Goal: Book appointment/travel/reservation

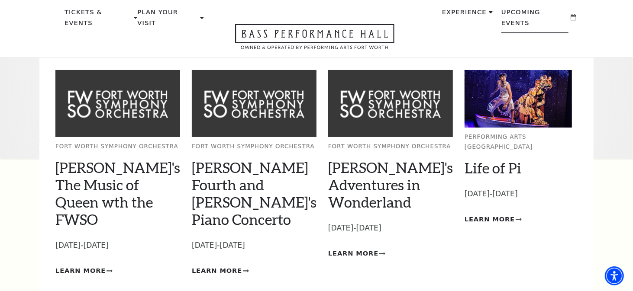
scroll to position [43, 0]
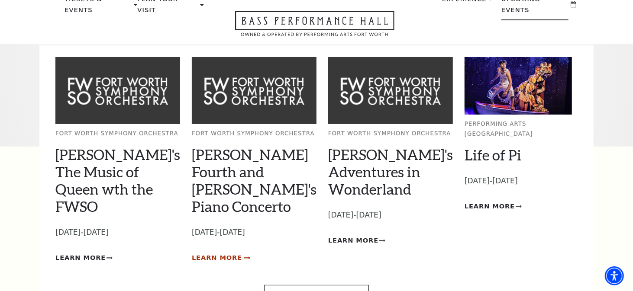
click at [220, 253] on span "Learn More" at bounding box center [217, 258] width 50 height 11
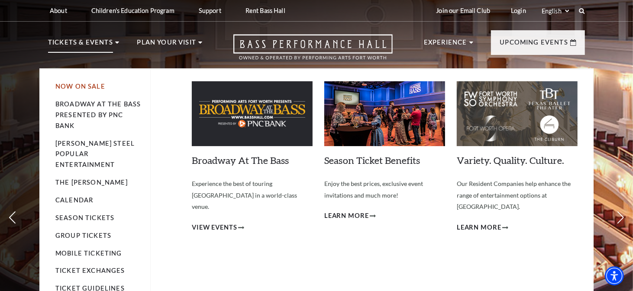
click at [92, 86] on link "Now On Sale" at bounding box center [80, 86] width 50 height 7
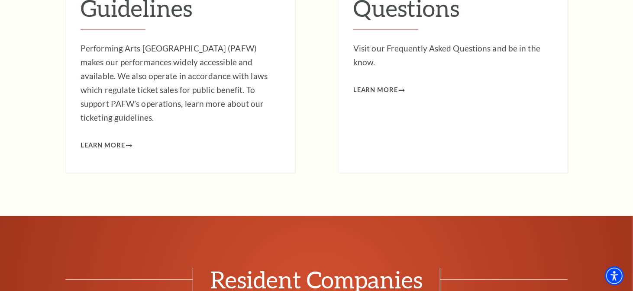
scroll to position [5369, 0]
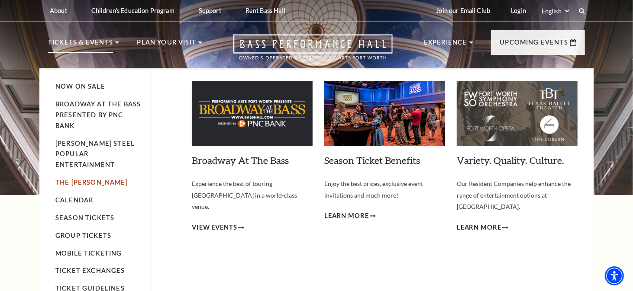
click at [83, 179] on link "The [PERSON_NAME]" at bounding box center [91, 182] width 72 height 7
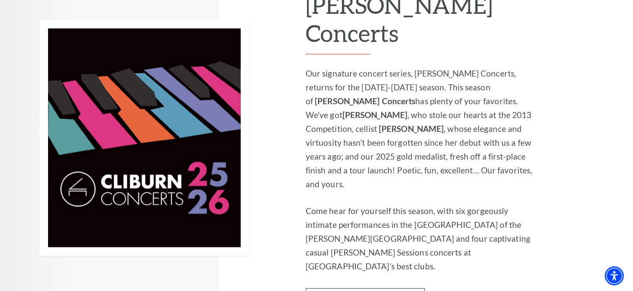
scroll to position [606, 0]
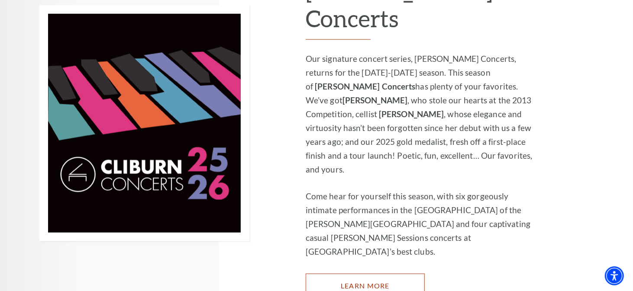
click at [363, 274] on link "Learn More" at bounding box center [365, 286] width 119 height 24
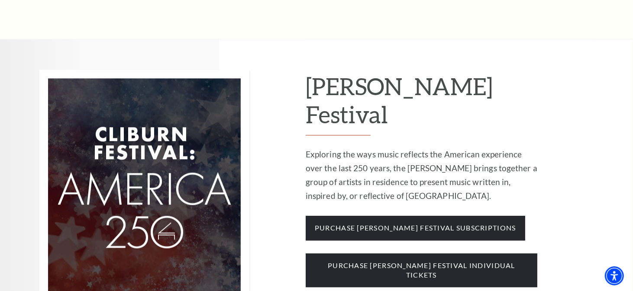
scroll to position [1176, 0]
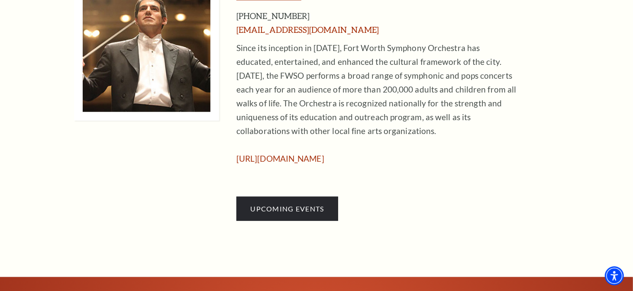
scroll to position [606, 0]
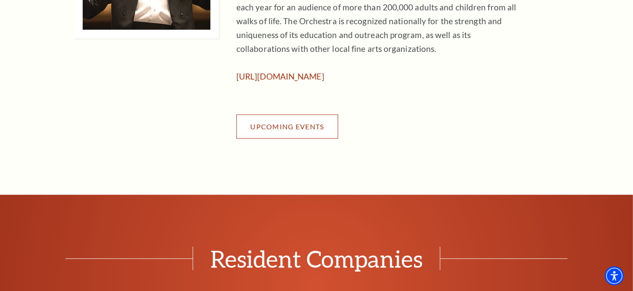
click at [313, 130] on span "Upcoming Events" at bounding box center [287, 127] width 74 height 8
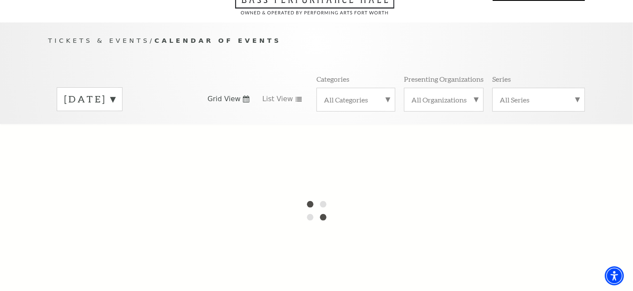
scroll to position [87, 0]
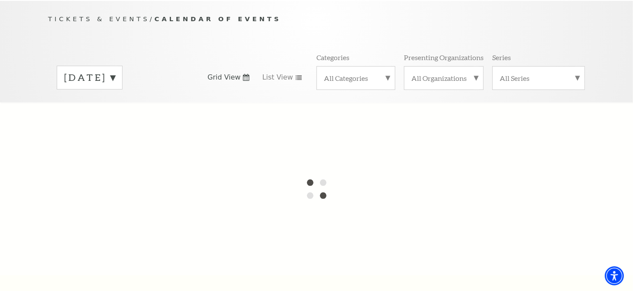
click at [115, 71] on label "August 2025" at bounding box center [89, 77] width 51 height 13
click at [115, 87] on label "September 2025" at bounding box center [89, 96] width 51 height 19
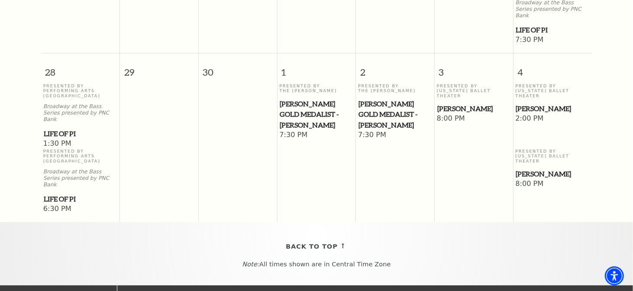
scroll to position [682, 0]
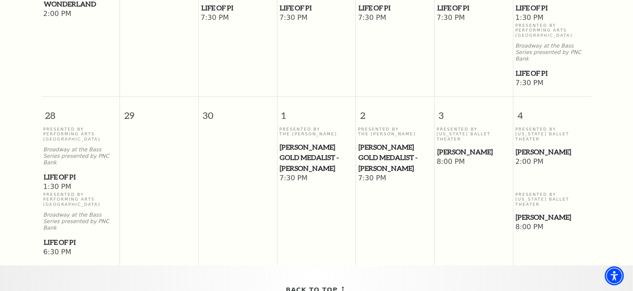
drag, startPoint x: 370, startPoint y: 96, endPoint x: 583, endPoint y: 78, distance: 213.8
click at [583, 97] on span "4" at bounding box center [553, 112] width 78 height 30
